Goal: Task Accomplishment & Management: Manage account settings

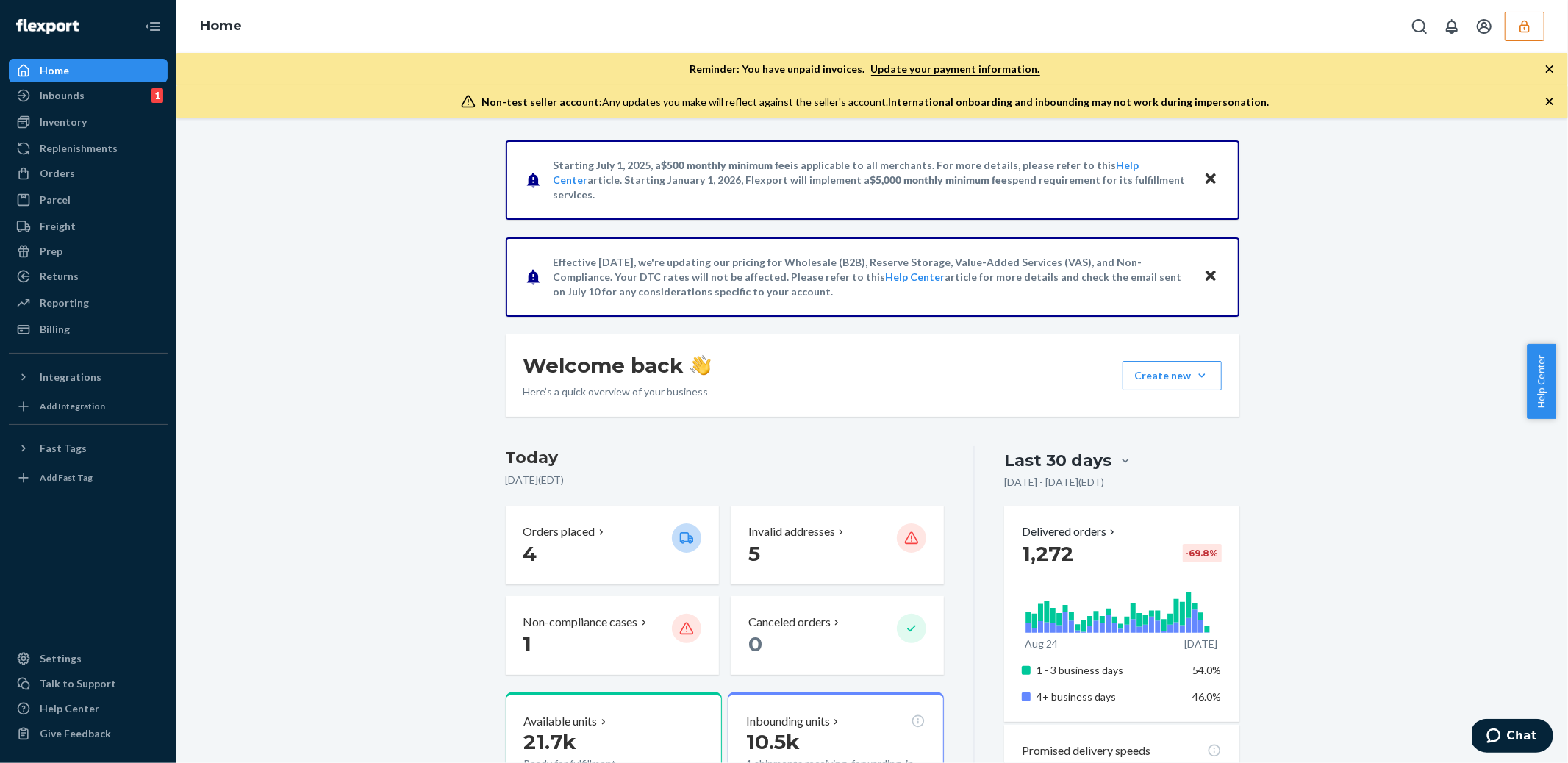
click at [1509, 30] on button "button" at bounding box center [1525, 26] width 40 height 30
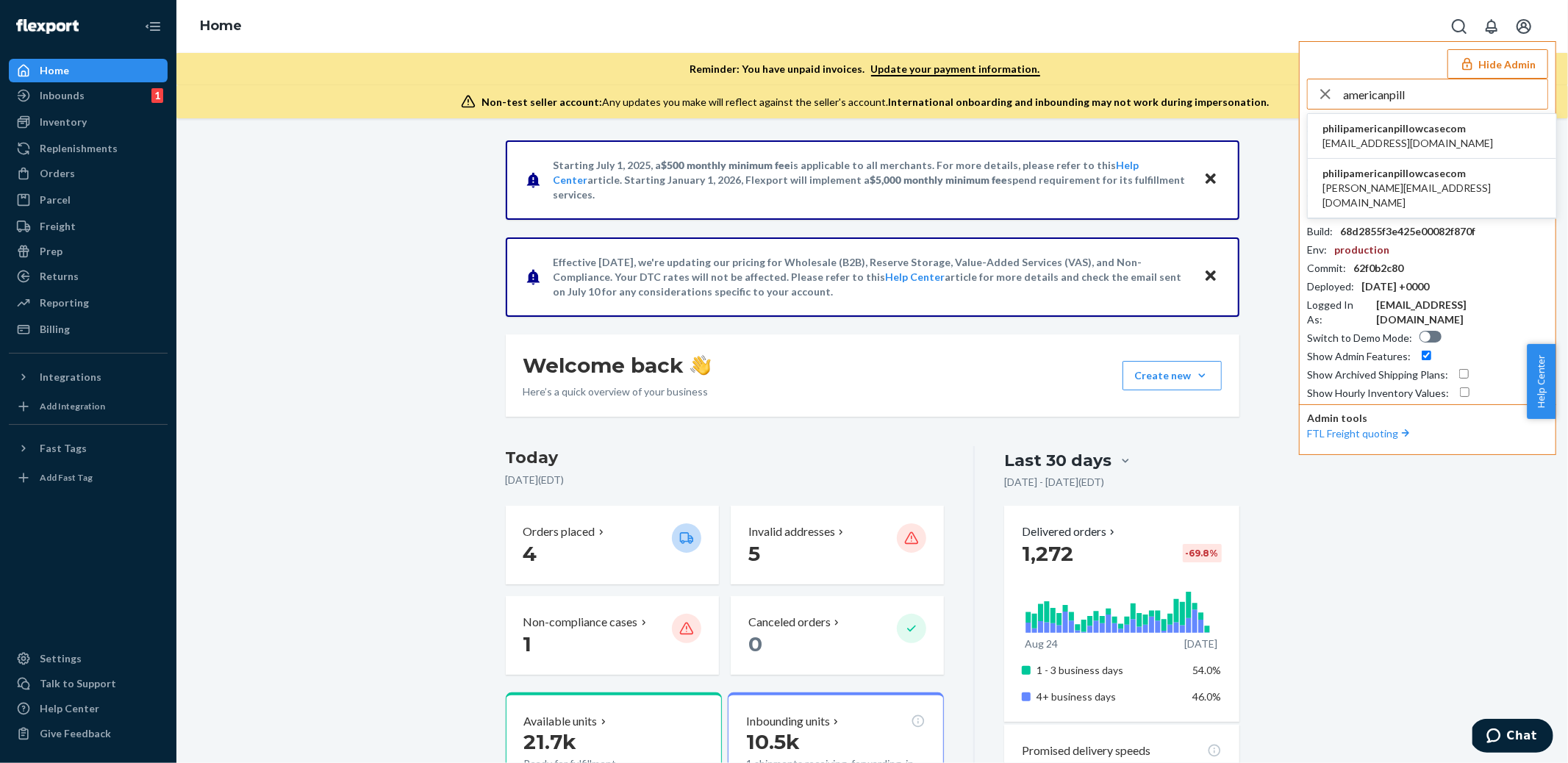
type input "americanpill"
click at [1398, 187] on span "philip@americanpillowcase.com" at bounding box center [1432, 196] width 219 height 30
